Goal: Navigation & Orientation: Find specific page/section

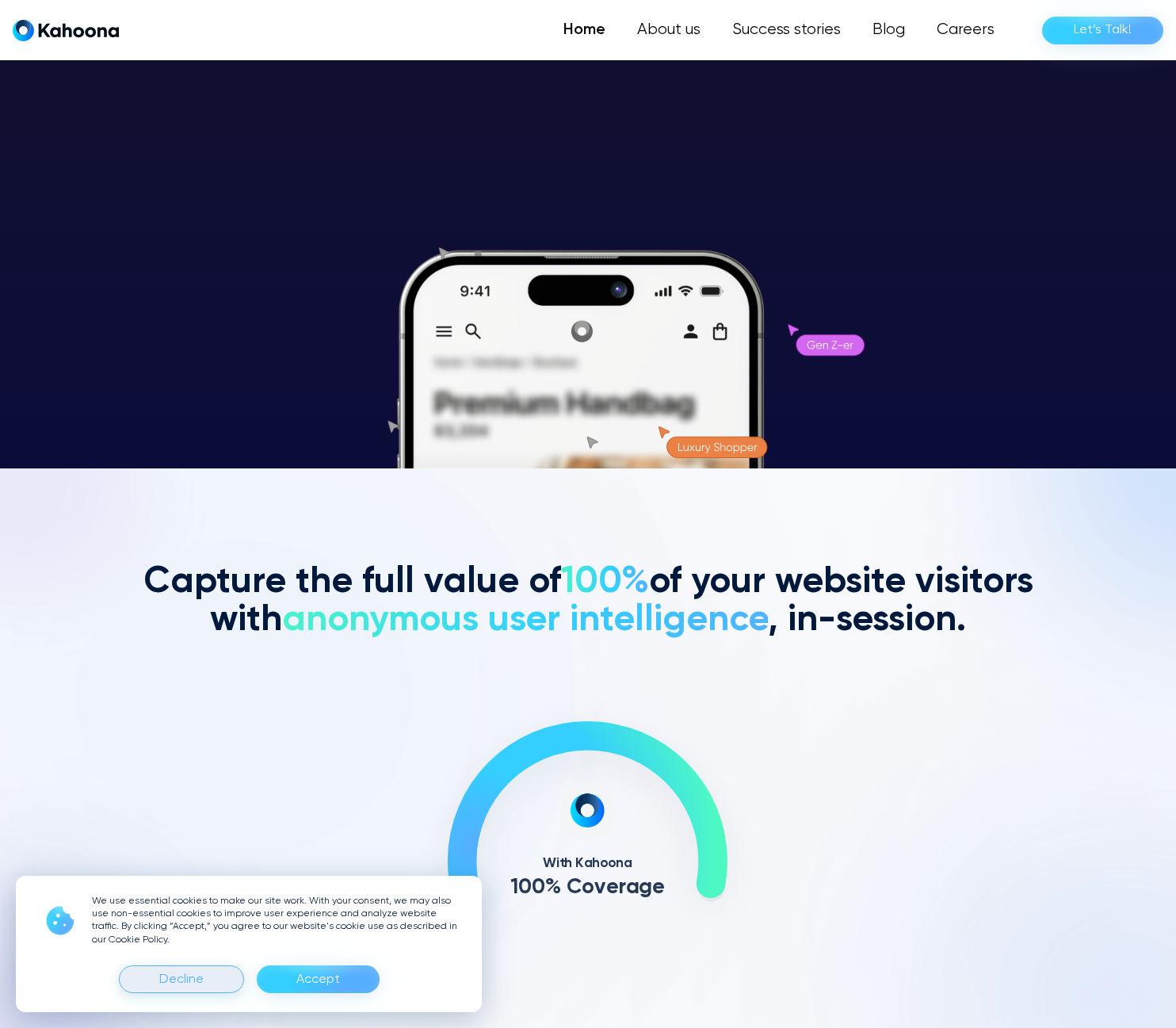
drag, startPoint x: 201, startPoint y: 976, endPoint x: 508, endPoint y: 776, distance: 366.4
click at [202, 976] on div "Decline" at bounding box center [181, 979] width 44 height 25
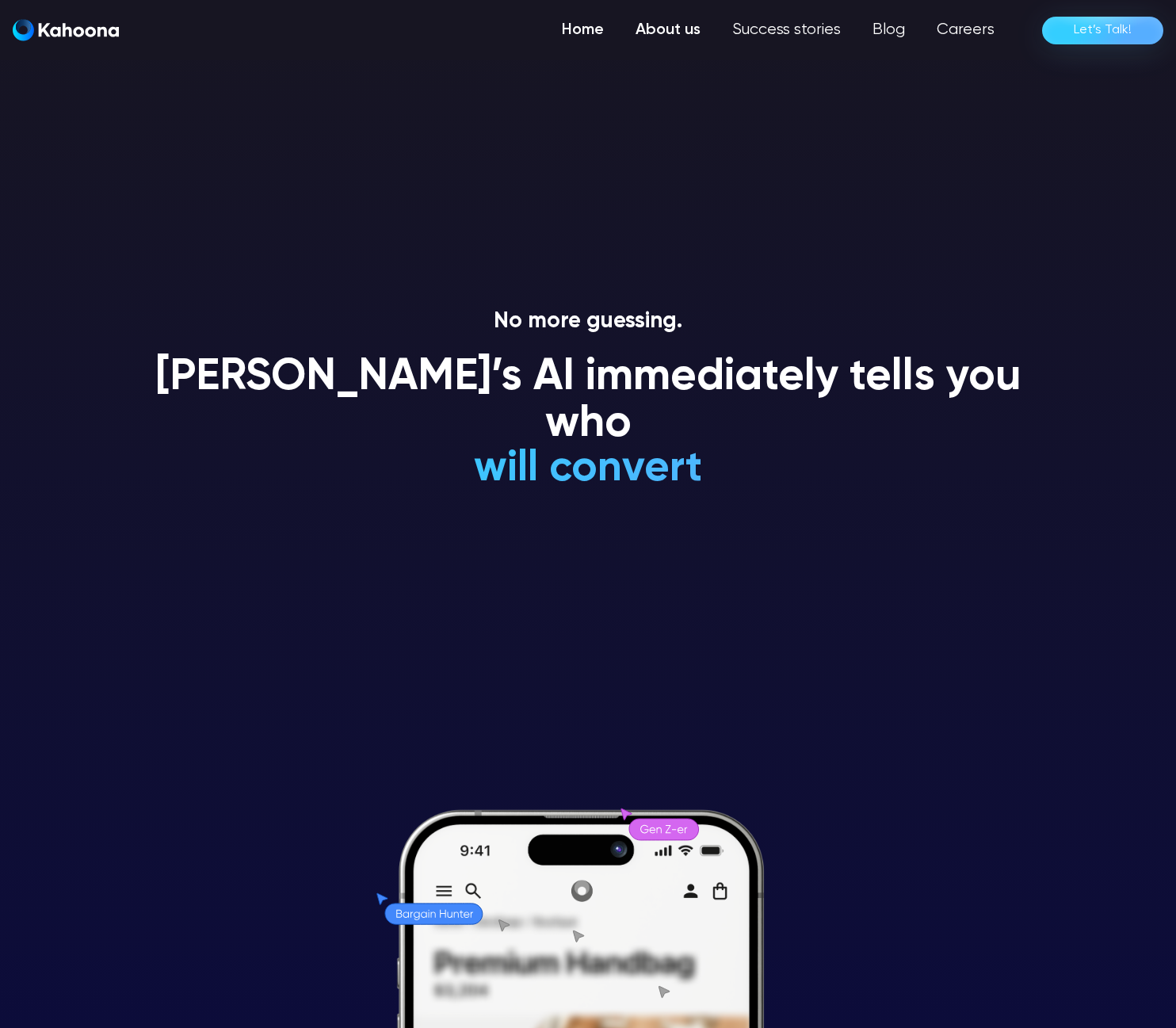
click at [663, 33] on link "About us" at bounding box center [668, 29] width 96 height 32
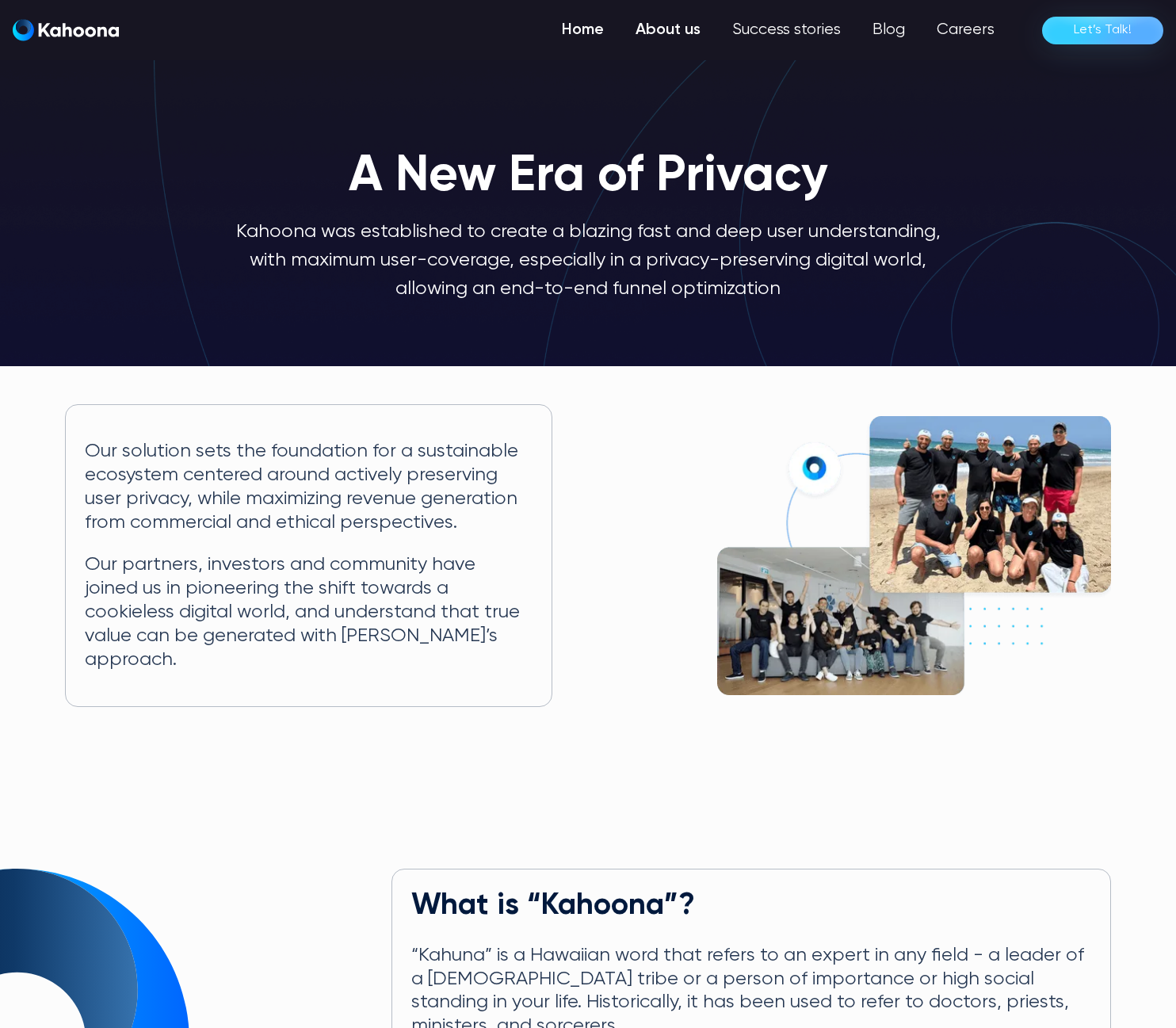
click at [575, 34] on link "Home" at bounding box center [583, 29] width 73 height 32
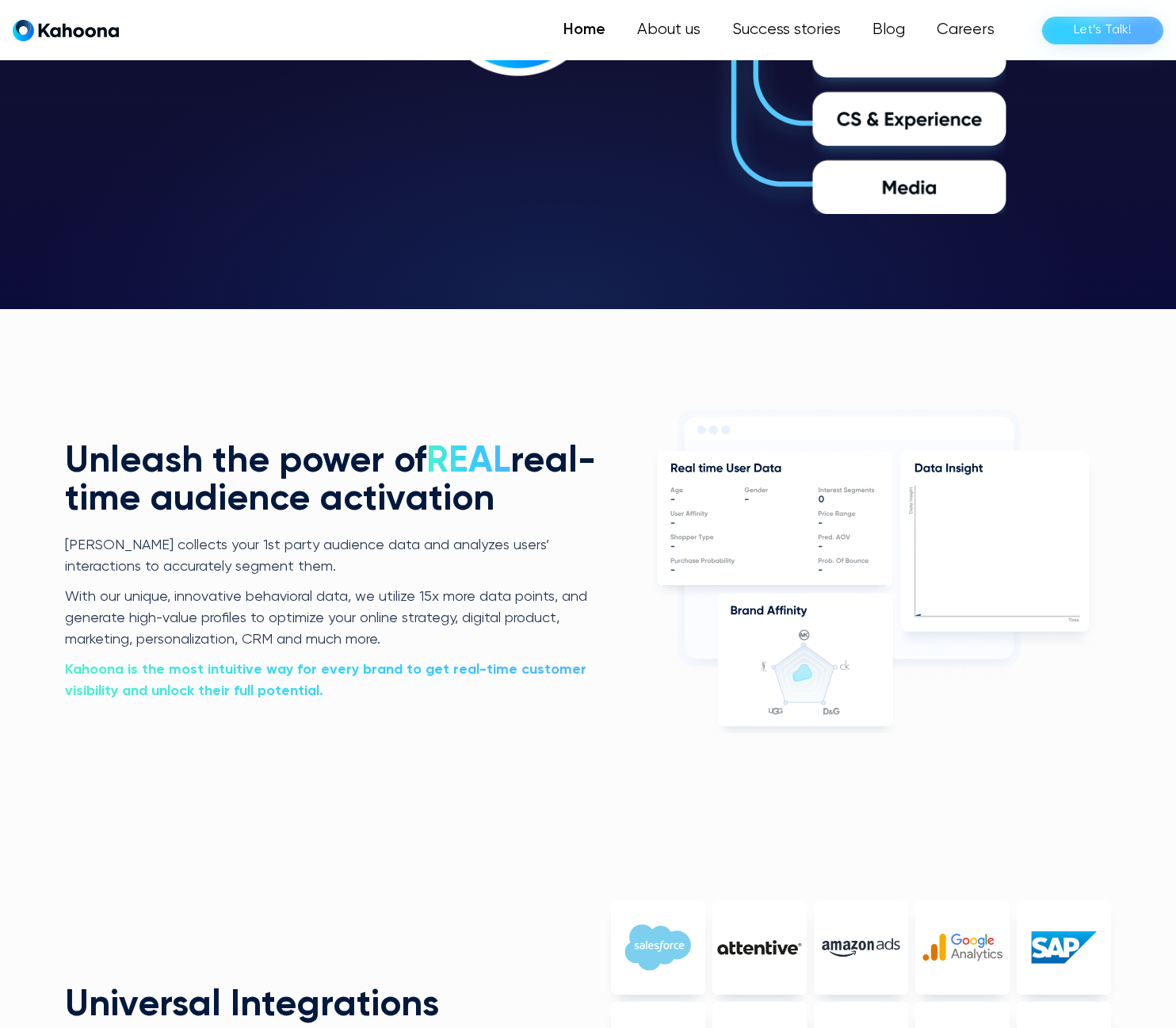
scroll to position [3355, 0]
